Goal: Book appointment/travel/reservation

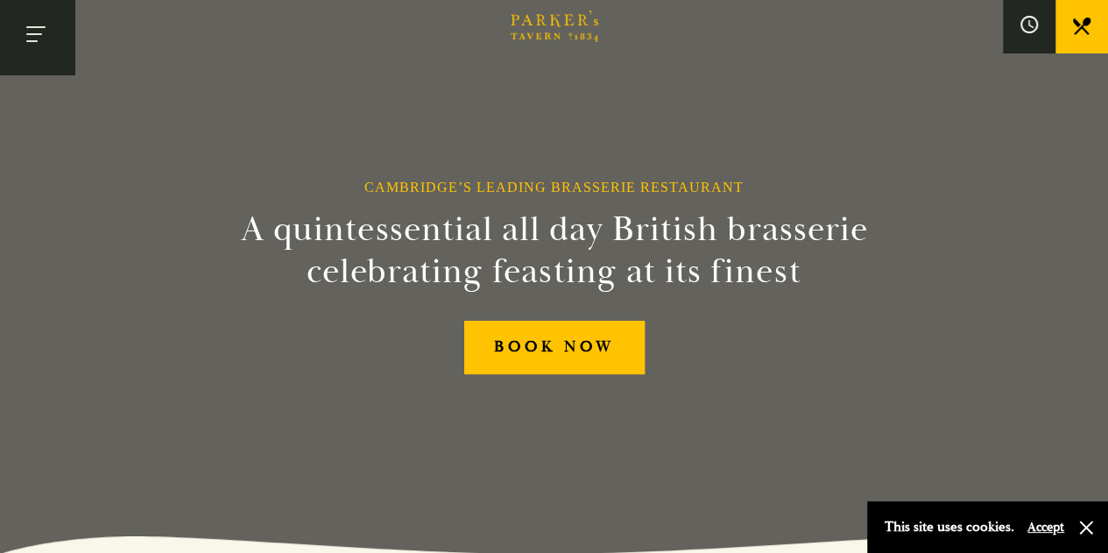
click at [30, 32] on button "Toggle navigation" at bounding box center [37, 37] width 74 height 74
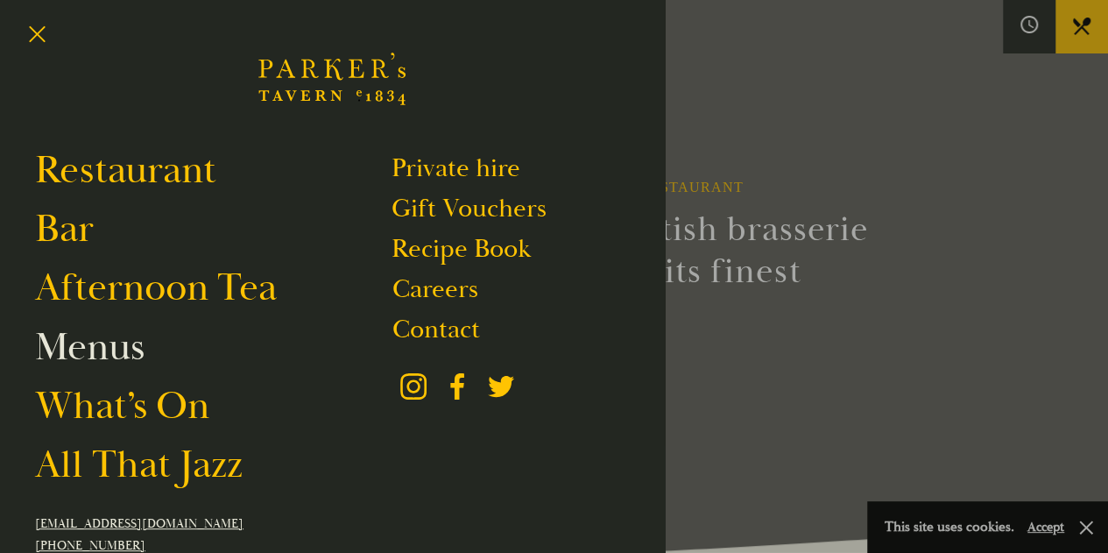
click at [100, 346] on link "Menus" at bounding box center [90, 346] width 110 height 49
click at [31, 34] on button "Toggle navigation" at bounding box center [37, 37] width 74 height 74
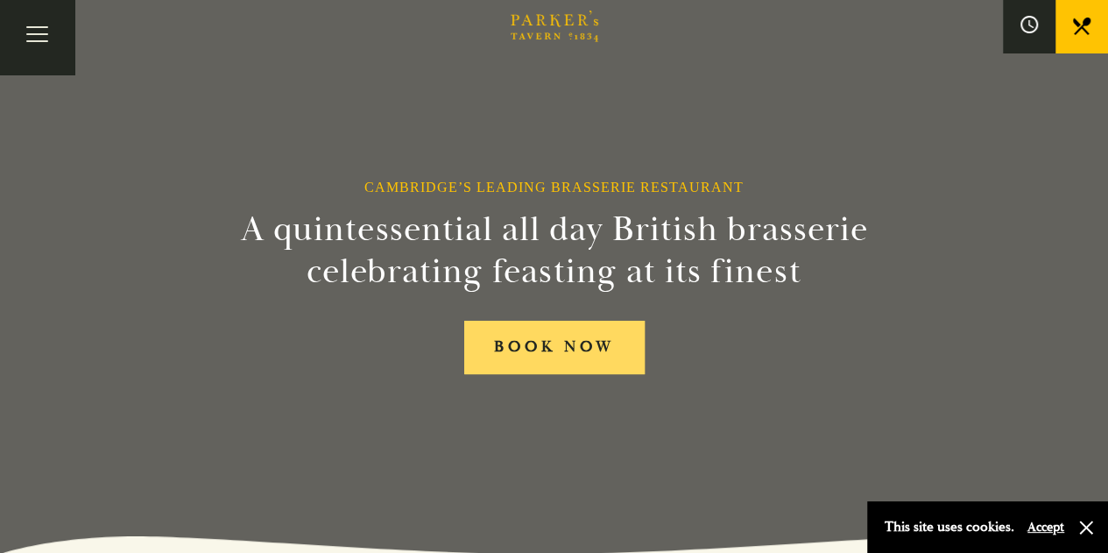
click at [529, 337] on link "BOOK NOW" at bounding box center [554, 347] width 180 height 53
